Goal: Transaction & Acquisition: Purchase product/service

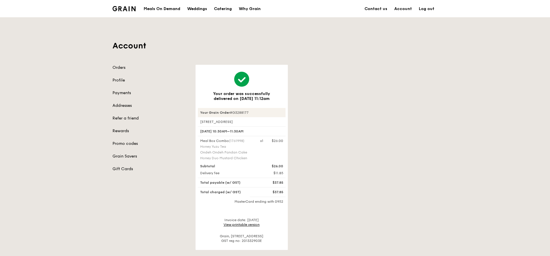
click at [323, 76] on div "Your order was successfully delivered on [DATE] 11:12am Your Grain Order #G3288…" at bounding box center [316, 157] width 249 height 185
click at [378, 10] on link "Contact us" at bounding box center [376, 8] width 30 height 17
click at [118, 68] on link "Orders" at bounding box center [150, 68] width 76 height 6
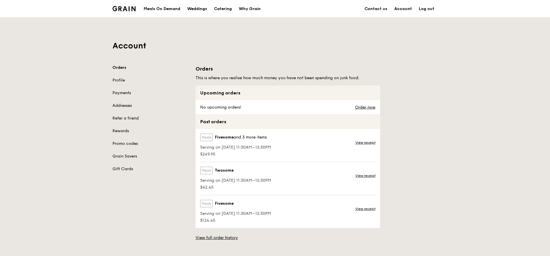
click at [400, 9] on link "Account" at bounding box center [403, 8] width 25 height 17
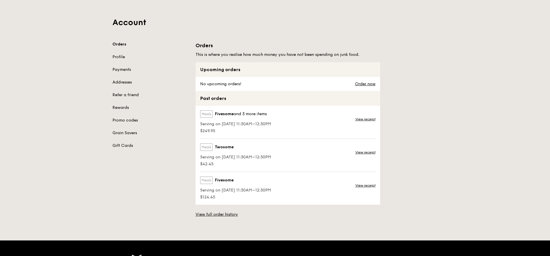
scroll to position [35, 0]
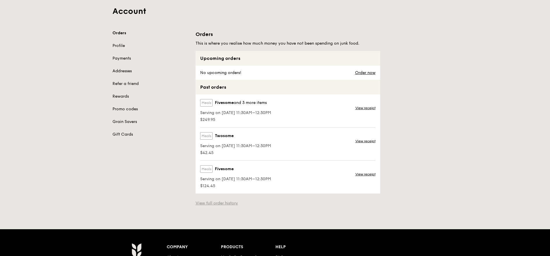
click at [223, 206] on link "View full order history" at bounding box center [216, 204] width 42 height 6
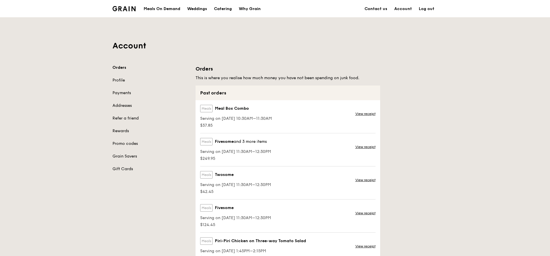
click at [229, 118] on span "Serving on 17 Sep 2025, 10:30AM–11:30AM" at bounding box center [236, 119] width 72 height 6
click at [257, 118] on span "Serving on 17 Sep 2025, 10:30AM–11:30AM" at bounding box center [236, 119] width 72 height 6
click at [235, 56] on div "Account Orders Profile Payments Addresses Refer a friend Rewards Promo codes Gr…" at bounding box center [275, 165] width 332 height 294
click at [122, 67] on link "Orders" at bounding box center [150, 68] width 76 height 6
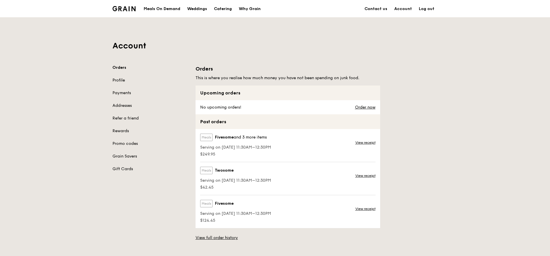
click at [122, 81] on link "Profile" at bounding box center [150, 81] width 76 height 6
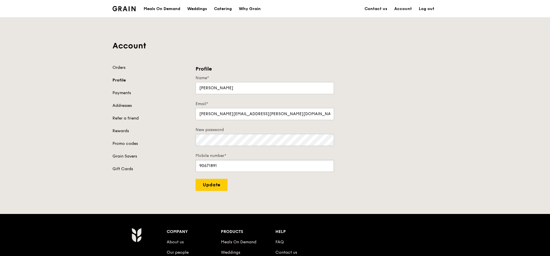
drag, startPoint x: 223, startPoint y: 165, endPoint x: 185, endPoint y: 165, distance: 37.2
click at [185, 165] on div "Orders Profile Payments Addresses Refer a friend Rewards Promo codes Grain Save…" at bounding box center [275, 128] width 332 height 126
type input "89544943"
click at [211, 183] on input "Update" at bounding box center [211, 185] width 32 height 12
type input "Update"
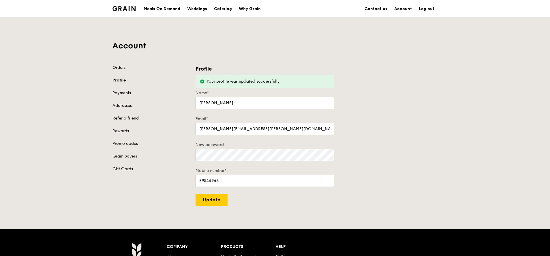
click at [121, 72] on div "Orders Profile Payments Addresses Refer a friend Rewards Promo codes Grain Save…" at bounding box center [150, 118] width 76 height 107
click at [121, 68] on link "Orders" at bounding box center [150, 68] width 76 height 6
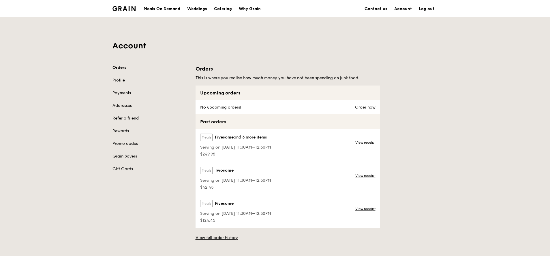
click at [167, 10] on div "Meals On Demand" at bounding box center [162, 8] width 37 height 17
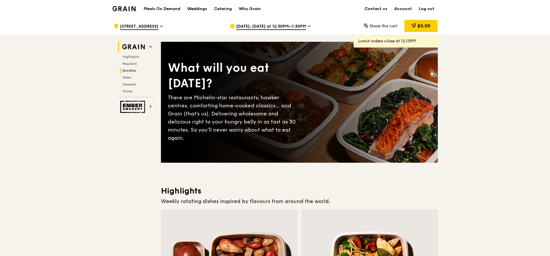
click at [127, 71] on span "Bundles" at bounding box center [130, 71] width 14 height 4
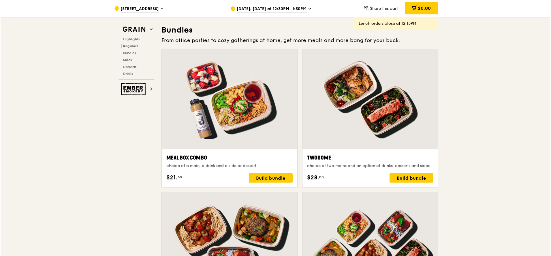
scroll to position [830, 0]
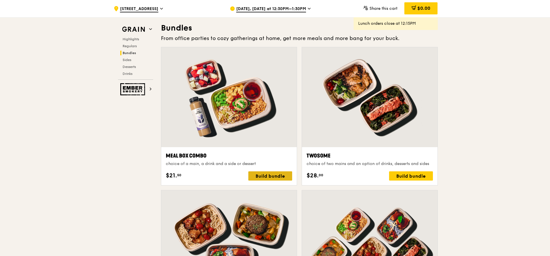
click at [277, 178] on div "Build bundle" at bounding box center [270, 176] width 44 height 9
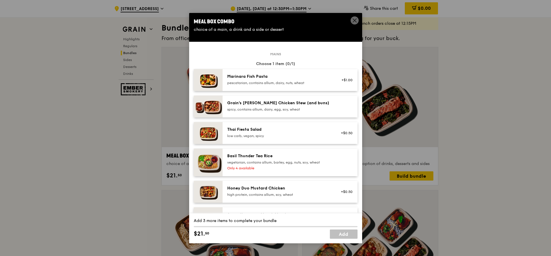
scroll to position [35, 0]
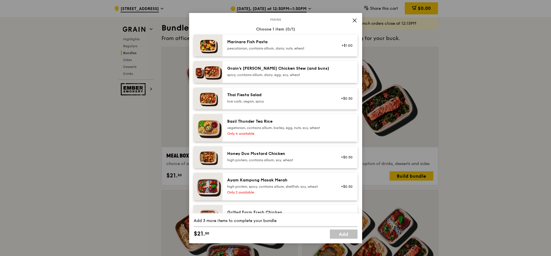
click at [271, 158] on div "high protein, contains allium, soy, wheat" at bounding box center [278, 160] width 103 height 5
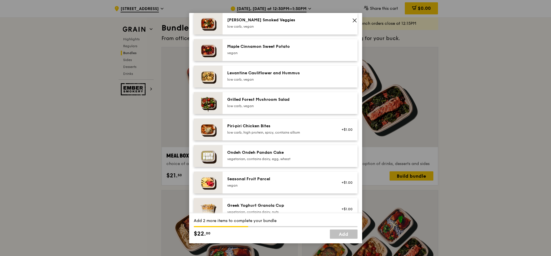
scroll to position [346, 0]
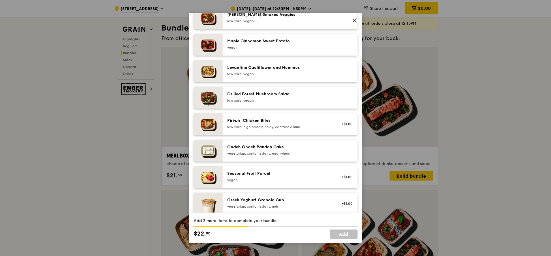
click at [253, 152] on div "vegetarian, contains dairy, egg, wheat" at bounding box center [278, 153] width 103 height 5
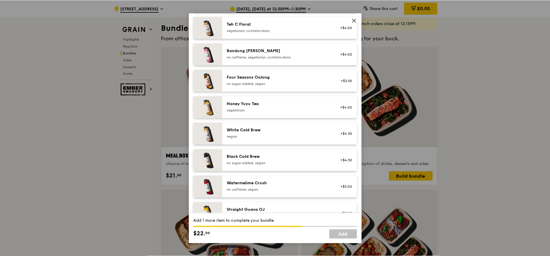
scroll to position [673, 0]
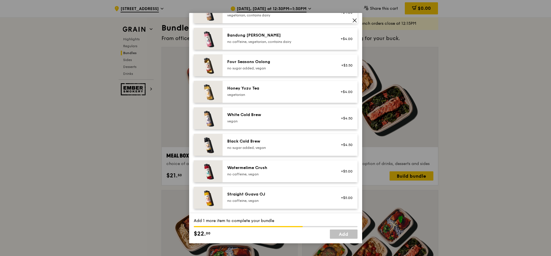
click at [241, 88] on div "Honey Yuzu Tea" at bounding box center [278, 89] width 103 height 6
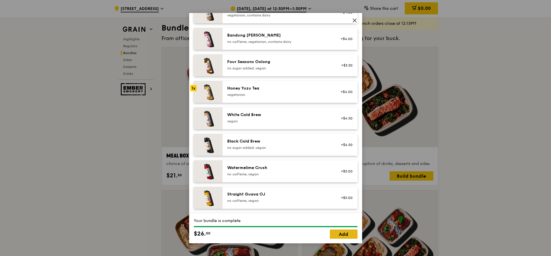
click at [342, 234] on link "Add" at bounding box center [344, 234] width 28 height 9
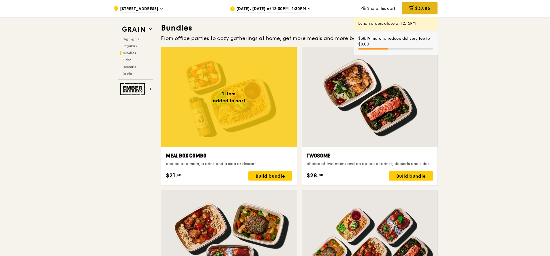
click at [420, 11] on div "$37.85" at bounding box center [419, 8] width 35 height 12
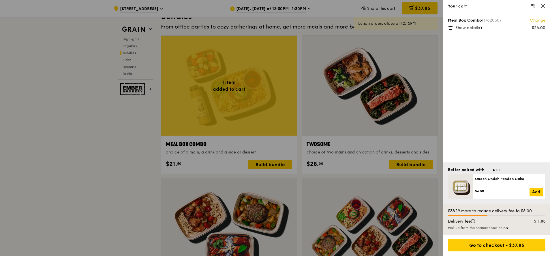
scroll to position [865, 0]
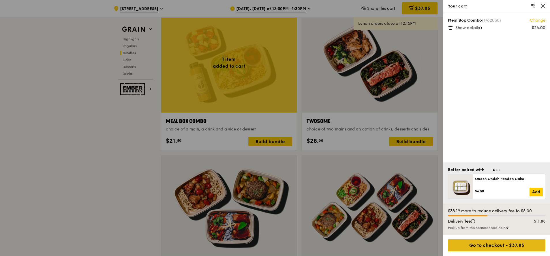
click at [490, 244] on div "Go to checkout - $37.85" at bounding box center [496, 246] width 97 height 12
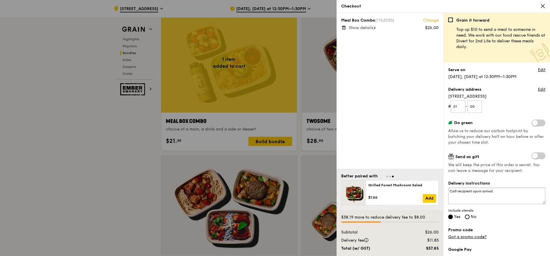
click at [471, 193] on textarea "Call recipient upon arrival." at bounding box center [496, 196] width 97 height 17
click at [506, 193] on textarea "Call recipient upon arrival." at bounding box center [496, 196] width 97 height 17
click at [471, 192] on textarea "Call recipient upon arrival" at bounding box center [496, 196] width 97 height 17
drag, startPoint x: 474, startPoint y: 191, endPoint x: 503, endPoint y: 191, distance: 29.1
click at [503, 191] on textarea "Call recipient upon arrival" at bounding box center [496, 196] width 97 height 17
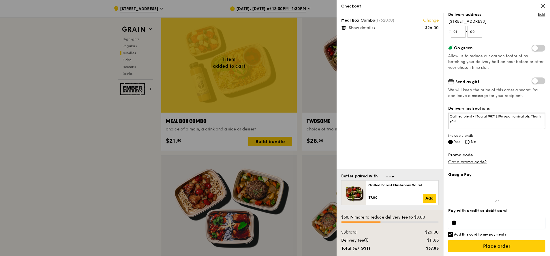
scroll to position [76, 0]
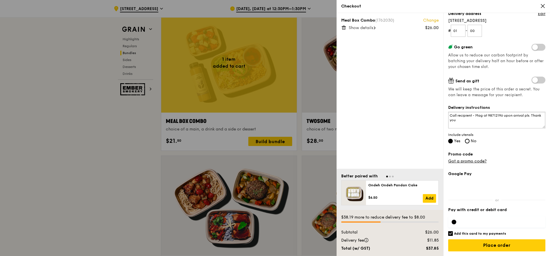
type textarea "Call recipient - Mag at 98712196 upon arrival pls. Thank you"
click at [449, 234] on input "Add this card to my payments" at bounding box center [450, 233] width 5 height 5
checkbox input "false"
click at [469, 246] on input "Place order" at bounding box center [496, 246] width 97 height 12
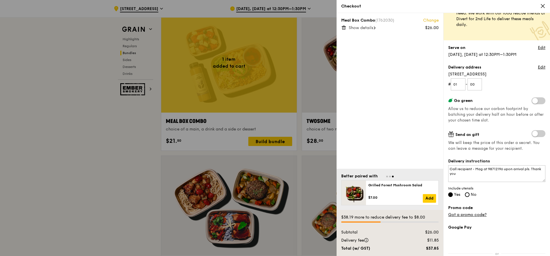
scroll to position [0, 0]
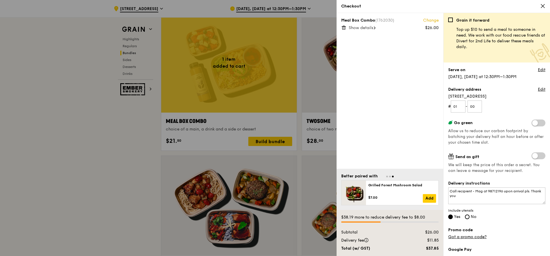
click at [536, 157] on span at bounding box center [538, 155] width 14 height 7
click at [532, 157] on input "checkbox" at bounding box center [532, 157] width 0 height 0
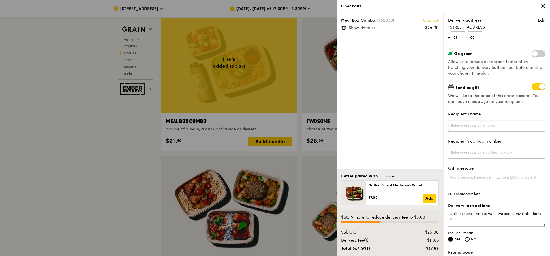
click at [470, 126] on input "Recipient's name" at bounding box center [496, 126] width 97 height 12
type input "Magdalene Yip"
click at [459, 155] on input "Recipient's contact number" at bounding box center [496, 153] width 97 height 12
drag, startPoint x: 505, startPoint y: 214, endPoint x: 489, endPoint y: 213, distance: 15.6
click at [489, 213] on textarea "Call recipient - Mag at 98712196 upon arrival pls. Thank you" at bounding box center [496, 218] width 97 height 17
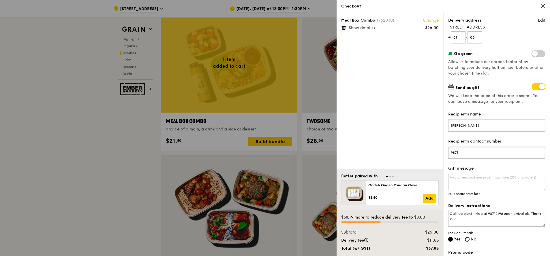
drag, startPoint x: 464, startPoint y: 149, endPoint x: 444, endPoint y: 151, distance: 20.6
click at [444, 151] on div "Grain it forward Top up $10 to send a meal to someone in need. We work with our…" at bounding box center [496, 134] width 107 height 243
drag, startPoint x: 462, startPoint y: 154, endPoint x: 448, endPoint y: 154, distance: 13.3
click at [448, 154] on input "9871" at bounding box center [496, 153] width 97 height 12
paste input "2196"
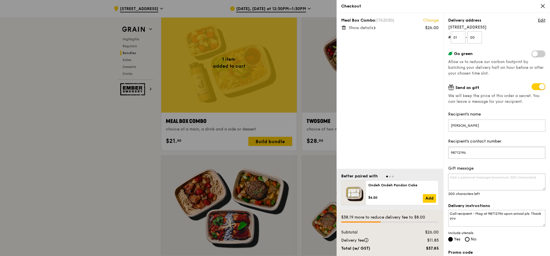
type input "98712196"
click at [468, 179] on textarea "Gift message" at bounding box center [496, 182] width 97 height 17
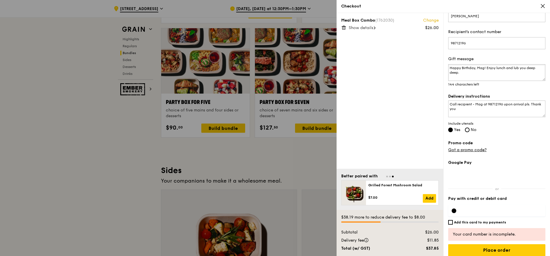
scroll to position [184, 0]
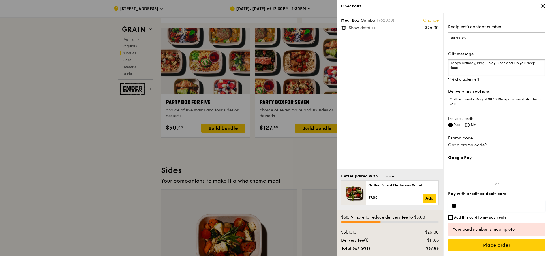
type textarea "Happy Birthday, Mag! Enjoy lunch and lub you deep deep."
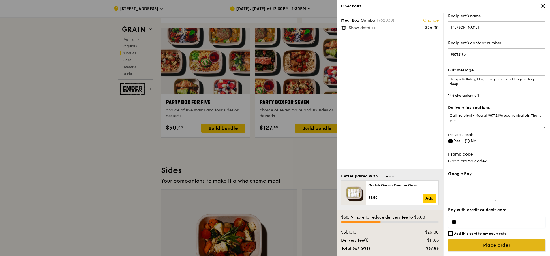
click at [503, 247] on input "Place order" at bounding box center [496, 246] width 97 height 12
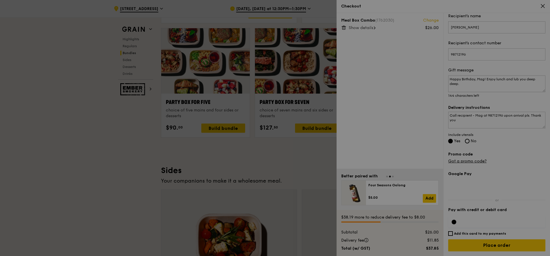
click at [374, 27] on div at bounding box center [275, 128] width 550 height 256
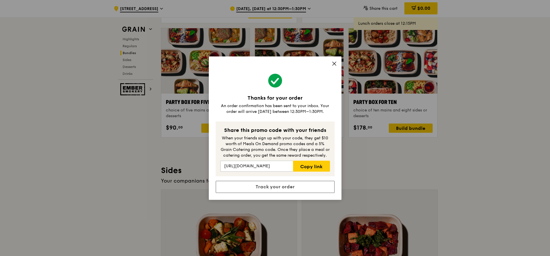
click at [337, 63] on div "Thanks for your order An order confirmation has been sent to your inbox. Your o…" at bounding box center [275, 128] width 133 height 144
click at [334, 63] on icon at bounding box center [333, 63] width 3 height 3
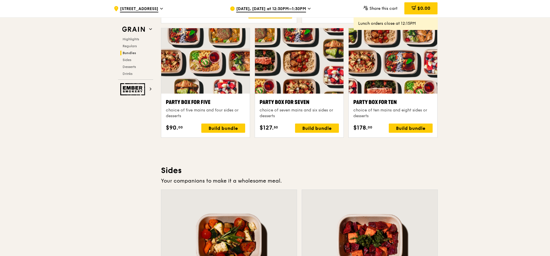
click at [308, 10] on icon at bounding box center [309, 8] width 3 height 5
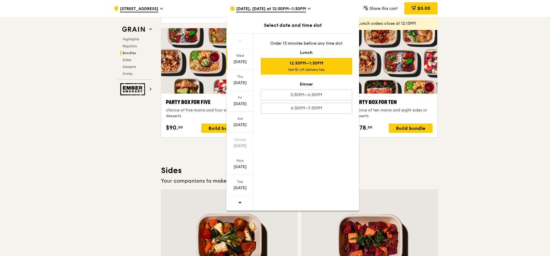
click at [469, 46] on div ".cls-1 { fill: none; stroke: #fff; stroke-linecap: round; stroke-linejoin: roun…" at bounding box center [275, 92] width 550 height 2434
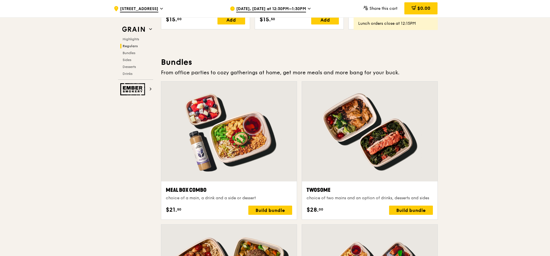
scroll to position [796, 0]
click at [411, 26] on div "Lunch orders close at 12:15PM" at bounding box center [395, 24] width 75 height 6
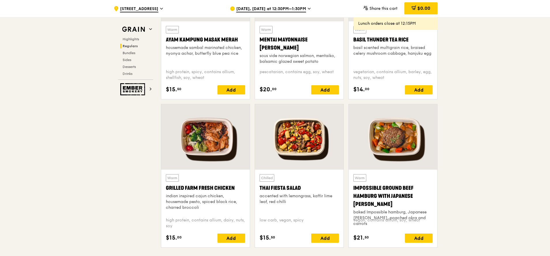
scroll to position [519, 0]
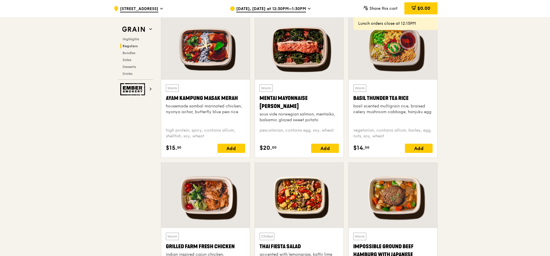
click at [365, 10] on span at bounding box center [365, 8] width 5 height 7
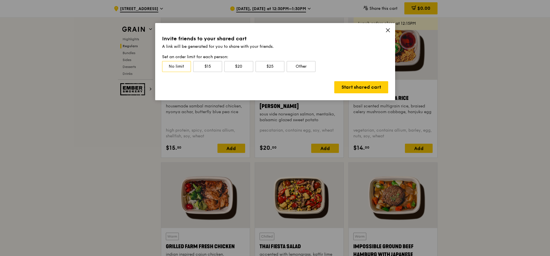
click at [390, 31] on icon at bounding box center [387, 30] width 5 height 5
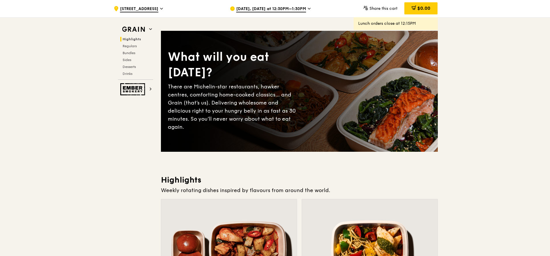
scroll to position [0, 0]
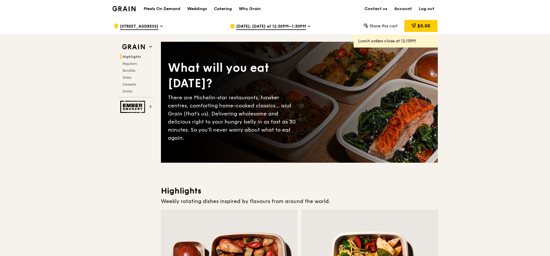
click at [406, 9] on link "Account" at bounding box center [403, 8] width 25 height 17
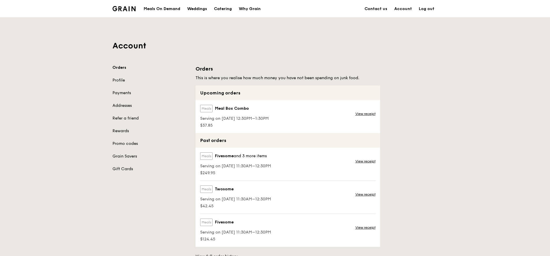
scroll to position [35, 0]
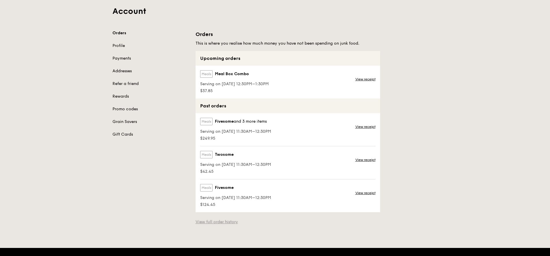
click at [213, 223] on link "View full order history" at bounding box center [216, 222] width 42 height 6
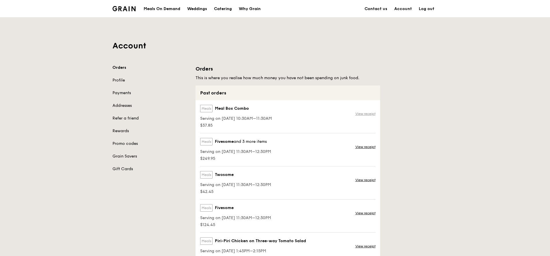
click at [368, 113] on link "View receipt" at bounding box center [365, 114] width 20 height 5
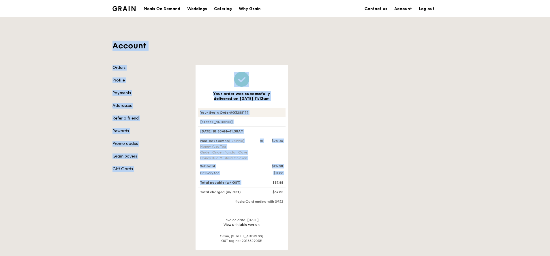
drag, startPoint x: 97, startPoint y: 32, endPoint x: 354, endPoint y: 180, distance: 296.3
click at [354, 180] on div "Account Orders Profile Payments Addresses Refer a friend Rewards Promo codes Gr…" at bounding box center [275, 133] width 550 height 233
click at [227, 22] on div "Account Orders Profile Payments Addresses Refer a friend Rewards Promo codes Gr…" at bounding box center [275, 134] width 332 height 233
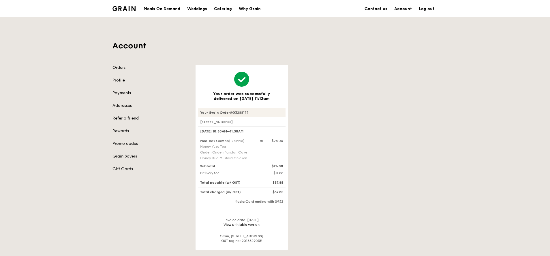
click at [190, 54] on div "Account Orders Profile Payments Addresses Refer a friend Rewards Promo codes Gr…" at bounding box center [275, 134] width 332 height 233
click at [240, 224] on link "View printable version" at bounding box center [241, 225] width 36 height 4
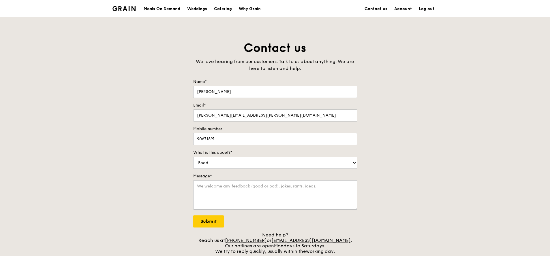
drag, startPoint x: 443, startPoint y: 95, endPoint x: 444, endPoint y: 92, distance: 2.9
click at [444, 92] on div "Contact us We love hearing from our customers. Talk to us about anything. We ar…" at bounding box center [275, 147] width 550 height 214
drag, startPoint x: 340, startPoint y: 242, endPoint x: 281, endPoint y: 242, distance: 58.8
click at [281, 242] on div "Need help? Reach us at [PHONE_NUMBER] or [EMAIL_ADDRESS][DOMAIN_NAME] . Our hot…" at bounding box center [275, 243] width 164 height 22
drag, startPoint x: 288, startPoint y: 242, endPoint x: 411, endPoint y: 40, distance: 236.4
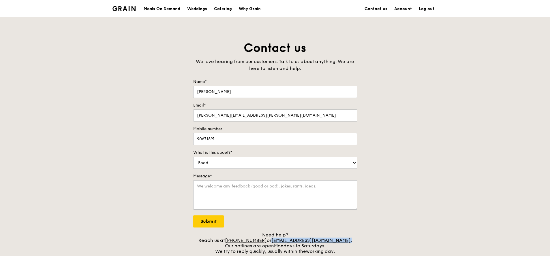
click at [413, 40] on div "Grain logo Meals On Demand Weddings Catering Why Grain Contact us Account Log o…" at bounding box center [275, 224] width 550 height 448
click at [402, 9] on link "Account" at bounding box center [403, 8] width 25 height 17
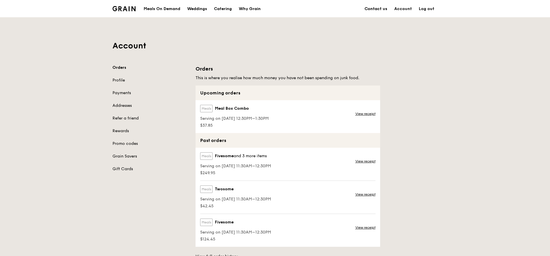
click at [383, 11] on link "Contact us" at bounding box center [376, 8] width 30 height 17
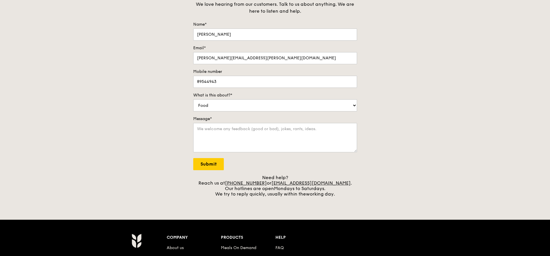
scroll to position [69, 0]
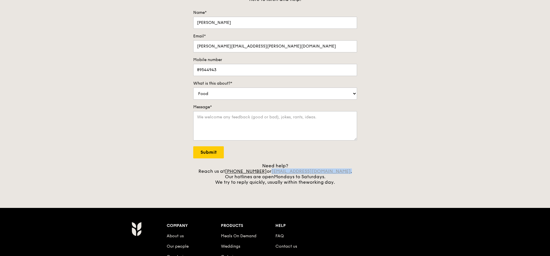
drag, startPoint x: 340, startPoint y: 172, endPoint x: 280, endPoint y: 173, distance: 59.1
click at [280, 173] on div "Need help? Reach us at [PHONE_NUMBER] or [EMAIL_ADDRESS][DOMAIN_NAME] . Our hot…" at bounding box center [275, 174] width 164 height 22
copy div "[EMAIL_ADDRESS][DOMAIN_NAME] ."
